Goal: Task Accomplishment & Management: Complete application form

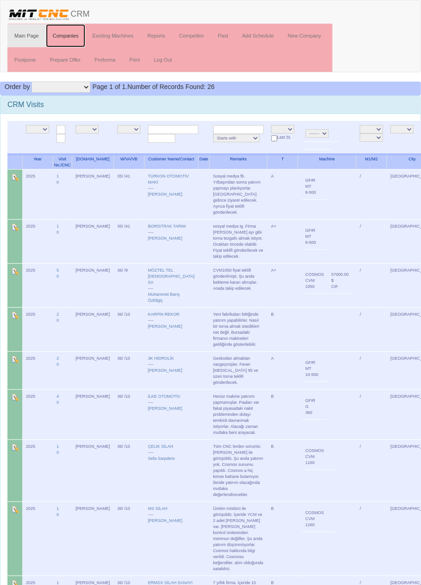
click at [69, 35] on link "Companies" at bounding box center [66, 35] width 40 height 23
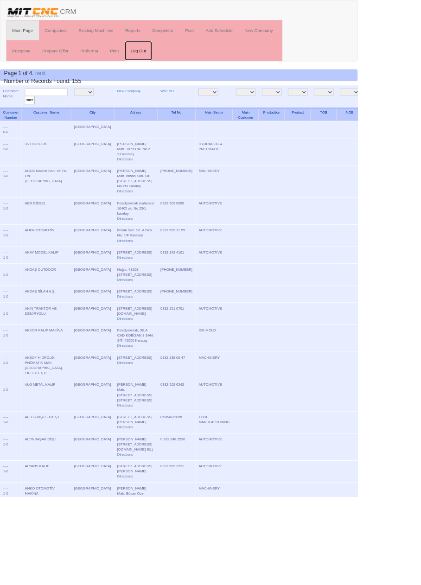
click at [166, 59] on link "Log Out" at bounding box center [163, 59] width 32 height 23
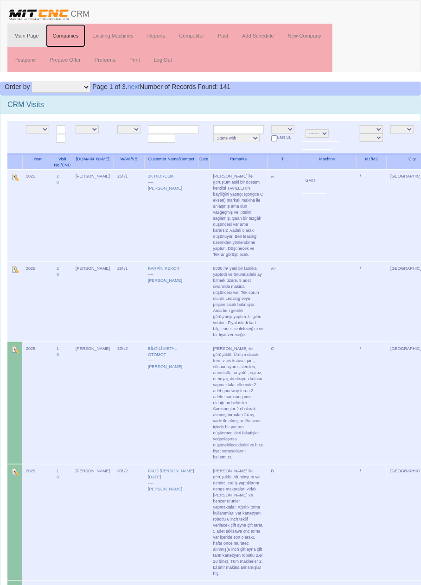
click at [69, 37] on link "Companies" at bounding box center [66, 35] width 40 height 23
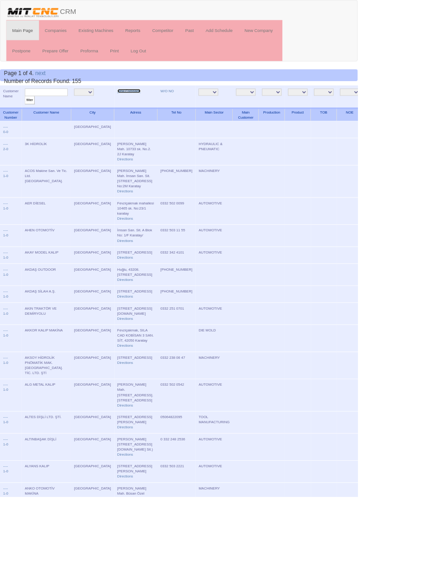
click at [138, 108] on link "New Company" at bounding box center [151, 107] width 27 height 5
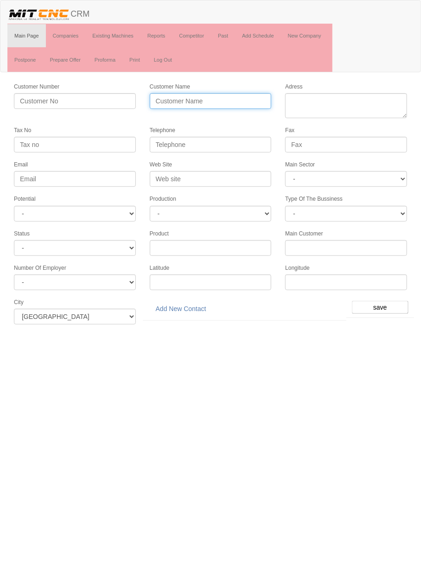
click at [240, 98] on input "Customer Name" at bounding box center [211, 101] width 122 height 16
type input "KBS OTOMOTİV"
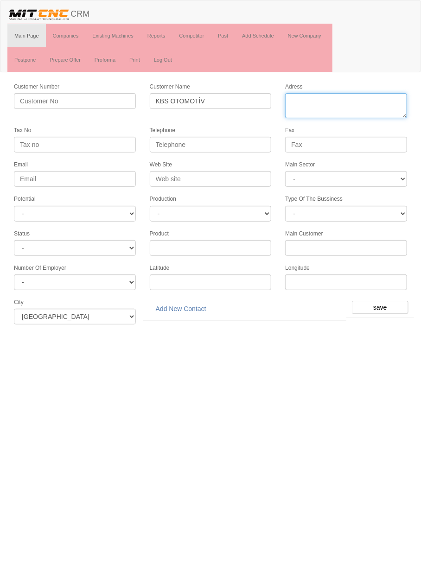
click at [348, 101] on textarea "Adress" at bounding box center [346, 105] width 122 height 25
type textarea "k"
type textarea "Organize sanayi bölgesi [GEOGRAPHIC_DATA] no51 selçuklu"
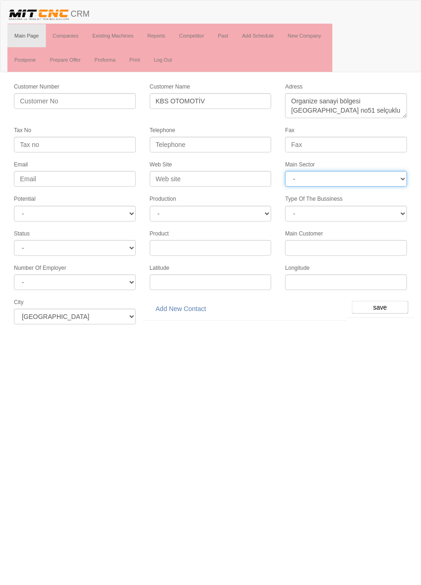
click at [353, 176] on select "- DIE MOLD MACHINERY DEFENCE ELECTRICAL COMPONENTS MEDICAL TOOL MANUFACTURING J…" at bounding box center [346, 179] width 122 height 16
select select "370"
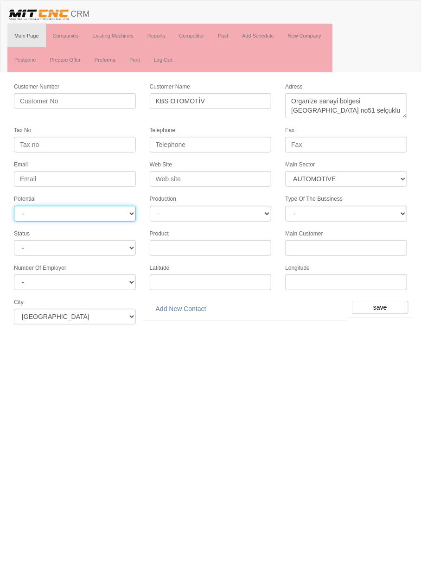
click at [119, 210] on select "- A1 A2 A3 B1 B2 B3 C1 C2 C3" at bounding box center [75, 214] width 122 height 16
select select "5"
click at [380, 302] on input "save" at bounding box center [380, 307] width 57 height 13
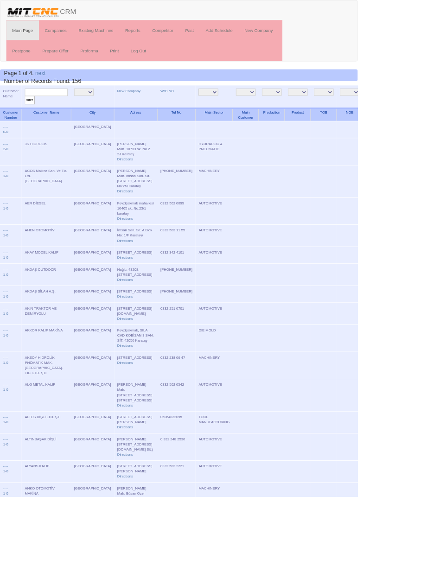
click at [64, 108] on input "text" at bounding box center [54, 108] width 50 height 9
type input "kbs"
click at [29, 113] on input "filter" at bounding box center [35, 118] width 12 height 10
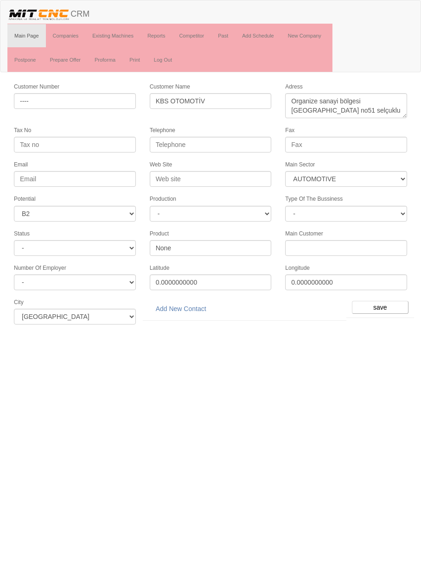
select select "370"
select select "5"
click at [226, 141] on input "Telephone" at bounding box center [211, 145] width 122 height 16
type input "0332 239 1586"
click at [235, 173] on input "Web Site" at bounding box center [211, 179] width 122 height 16
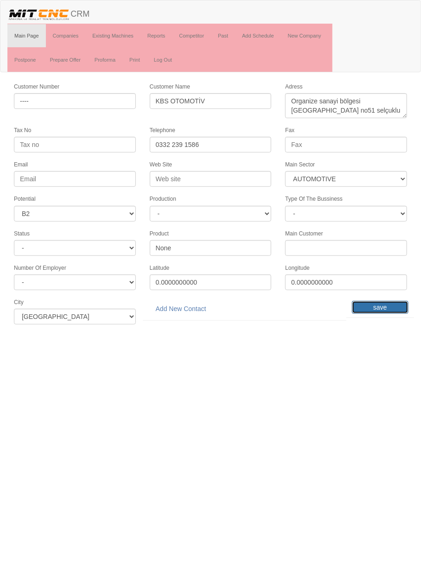
click at [396, 301] on input "save" at bounding box center [380, 307] width 57 height 13
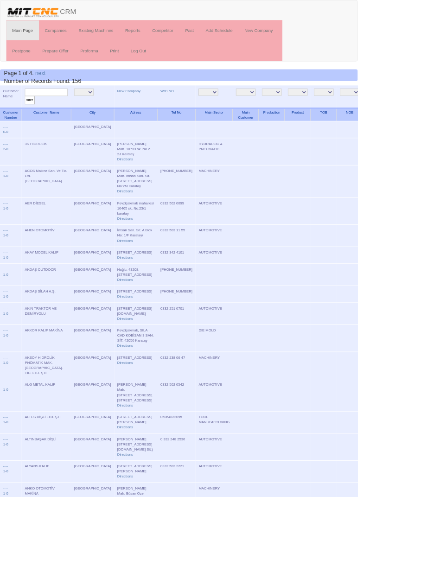
click at [71, 107] on input "text" at bounding box center [54, 108] width 50 height 9
type input "Kbs"
click at [29, 113] on input "filter" at bounding box center [35, 118] width 12 height 10
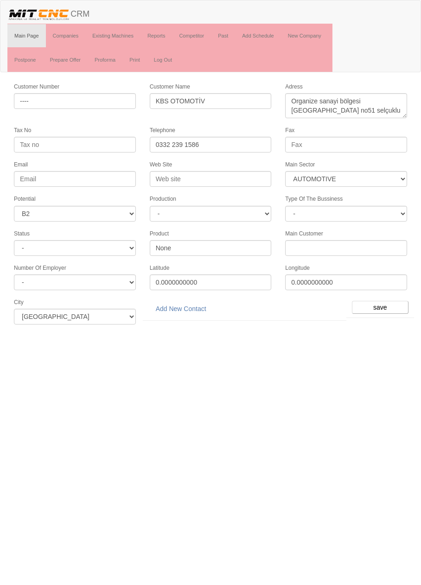
select select "370"
select select "5"
click at [194, 304] on link "Add New Contact" at bounding box center [181, 309] width 63 height 16
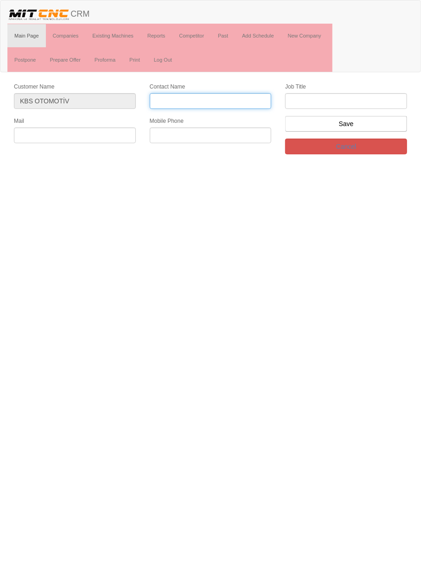
click at [233, 99] on input "Contact Name" at bounding box center [211, 101] width 122 height 16
type input "Abfullah ergin"
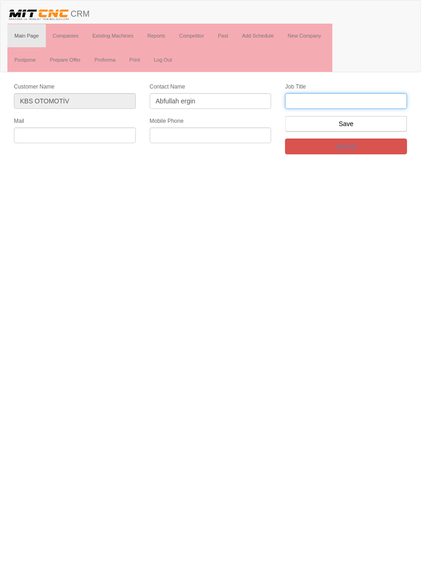
click at [373, 100] on input "text" at bounding box center [346, 101] width 122 height 16
type input "üretim ve planlama müdürü"
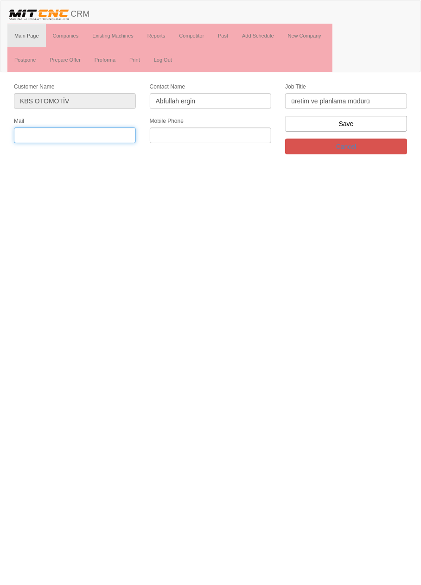
click at [103, 131] on input "text" at bounding box center [75, 135] width 122 height 16
type input "[EMAIL_ADDRESS][DOMAIN_NAME]"
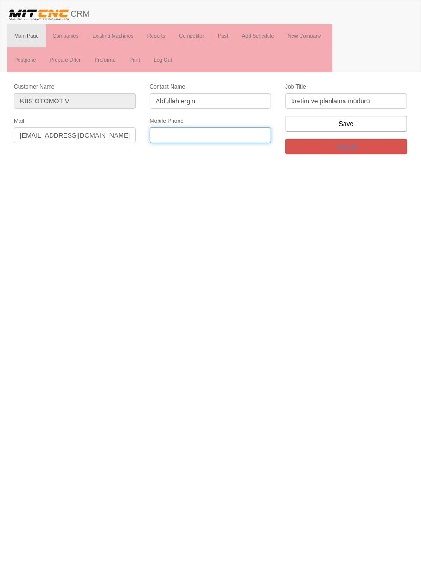
click at [227, 136] on input "text" at bounding box center [211, 135] width 122 height 16
type input "0533 416 7440"
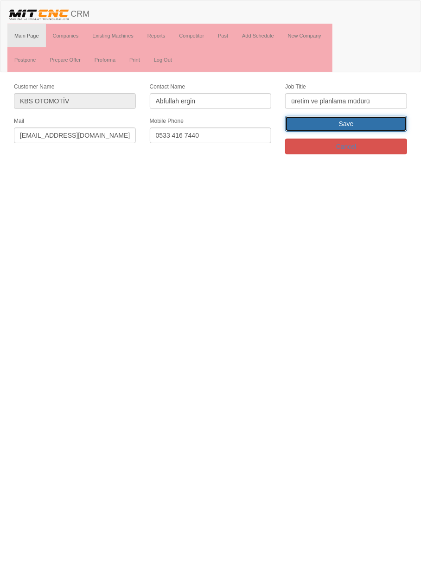
click at [390, 127] on input "Save" at bounding box center [346, 124] width 122 height 16
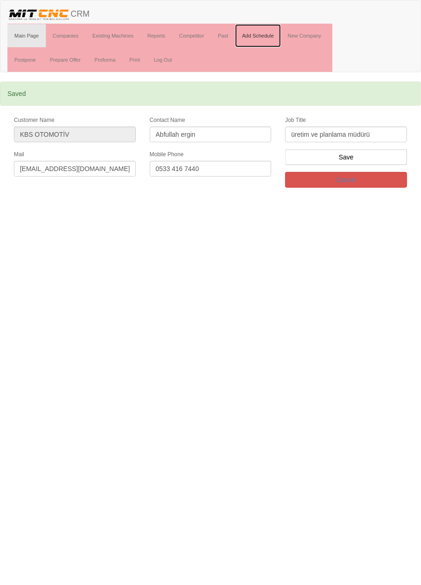
click at [264, 38] on link "Add Schedule" at bounding box center [258, 35] width 46 height 23
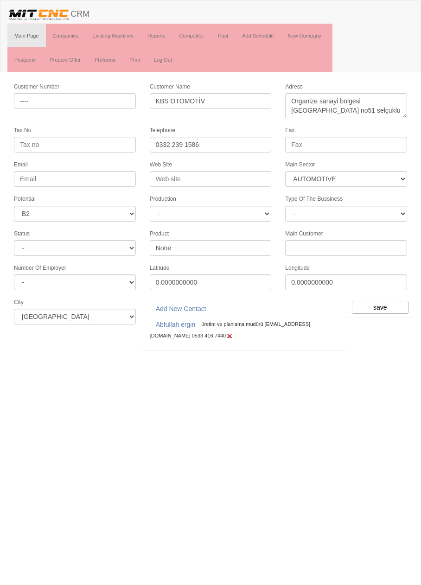
select select "370"
select select "5"
click at [385, 301] on input "save" at bounding box center [380, 307] width 57 height 13
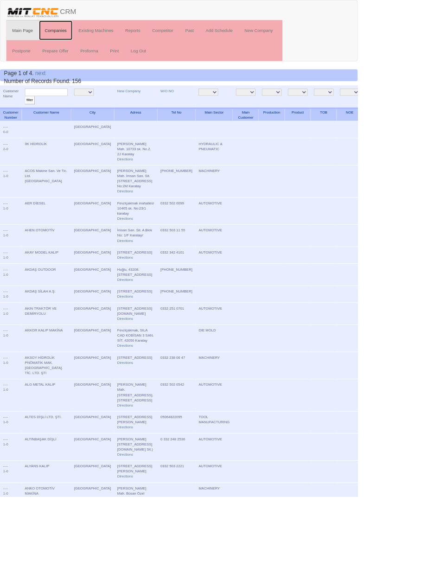
click at [67, 35] on link "Companies" at bounding box center [66, 35] width 40 height 23
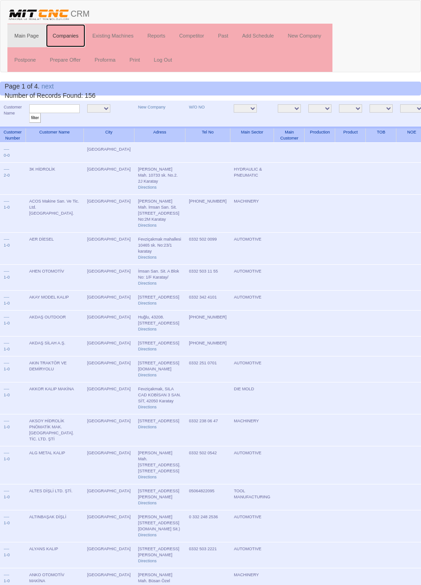
click at [63, 37] on link "Companies" at bounding box center [66, 35] width 40 height 23
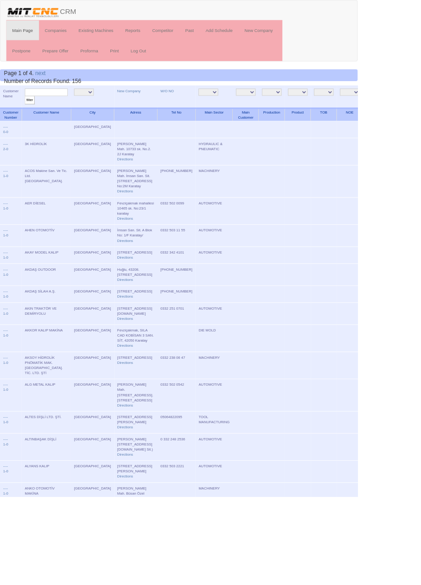
click at [63, 106] on input "text" at bounding box center [54, 108] width 50 height 9
click at [64, 107] on input "text" at bounding box center [54, 108] width 50 height 9
type input "Kbs"
click at [29, 113] on input "filter" at bounding box center [35, 118] width 12 height 10
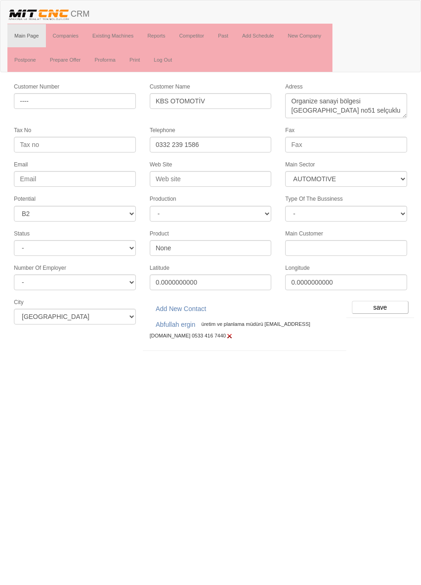
select select "370"
select select "5"
click at [187, 320] on link "Abfullah ergin" at bounding box center [176, 324] width 52 height 16
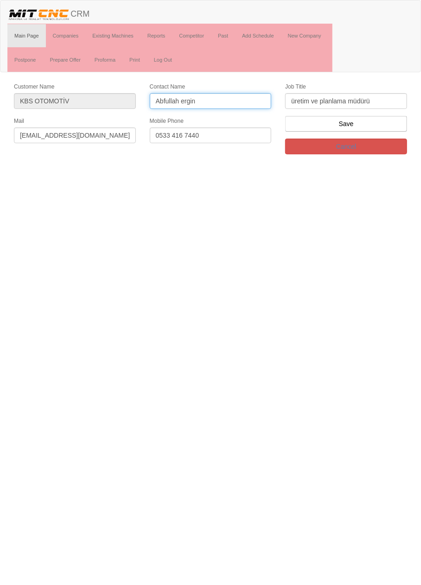
click at [170, 101] on input "Abfullah ergin" at bounding box center [211, 101] width 122 height 16
type input "[PERSON_NAME]"
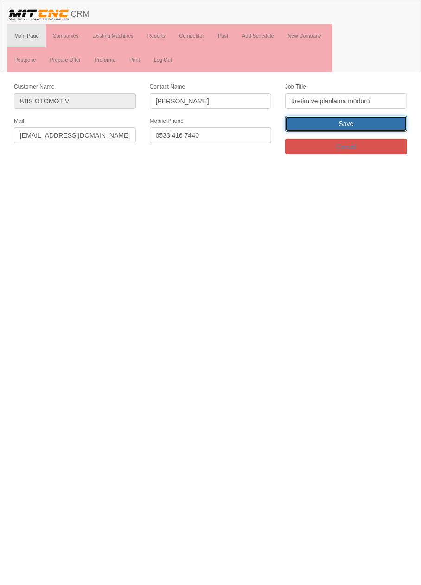
click at [391, 120] on input "Save" at bounding box center [346, 124] width 122 height 16
